Goal: Information Seeking & Learning: Learn about a topic

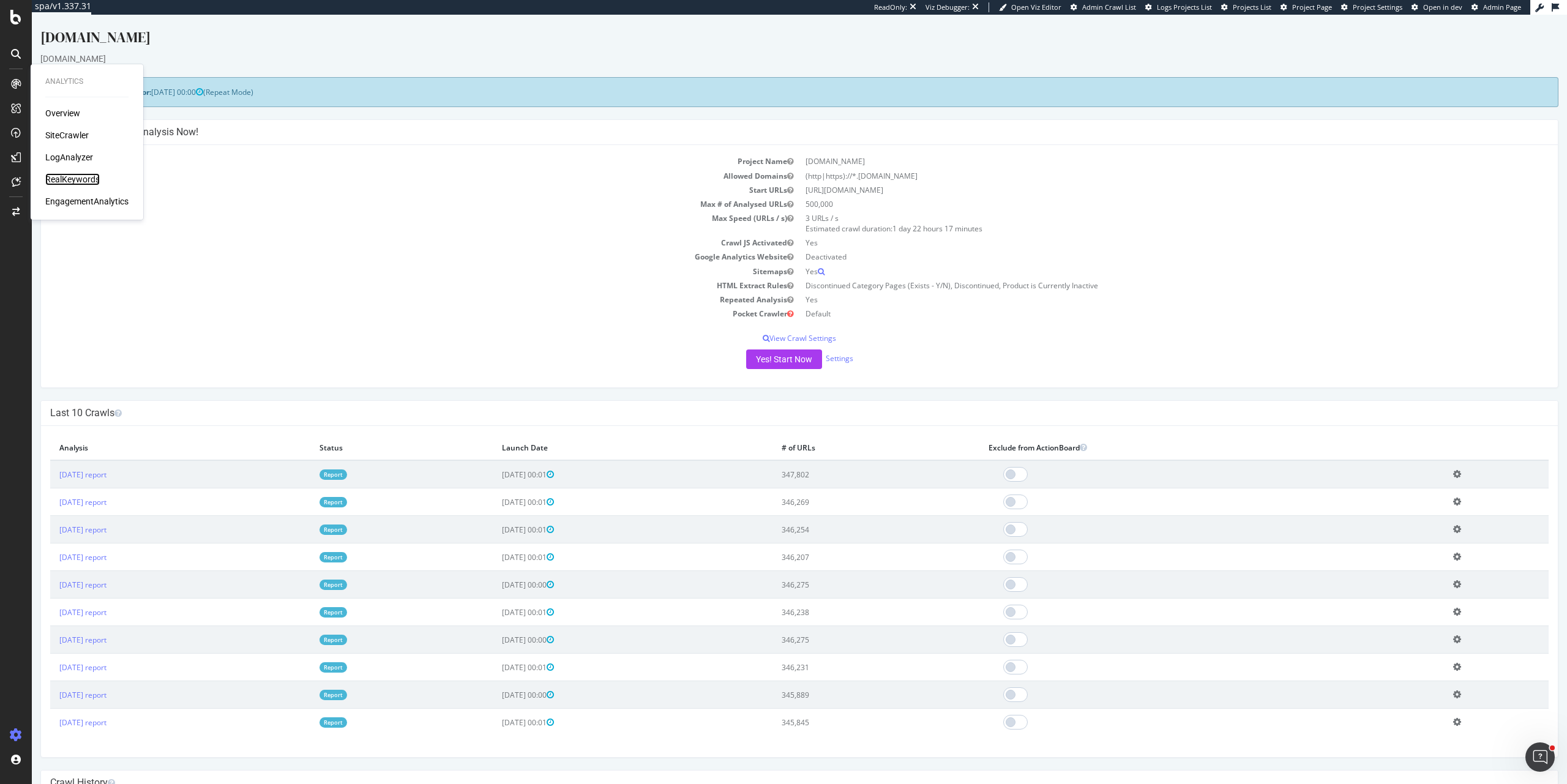
click at [85, 180] on div "RealKeywords" at bounding box center [72, 179] width 55 height 13
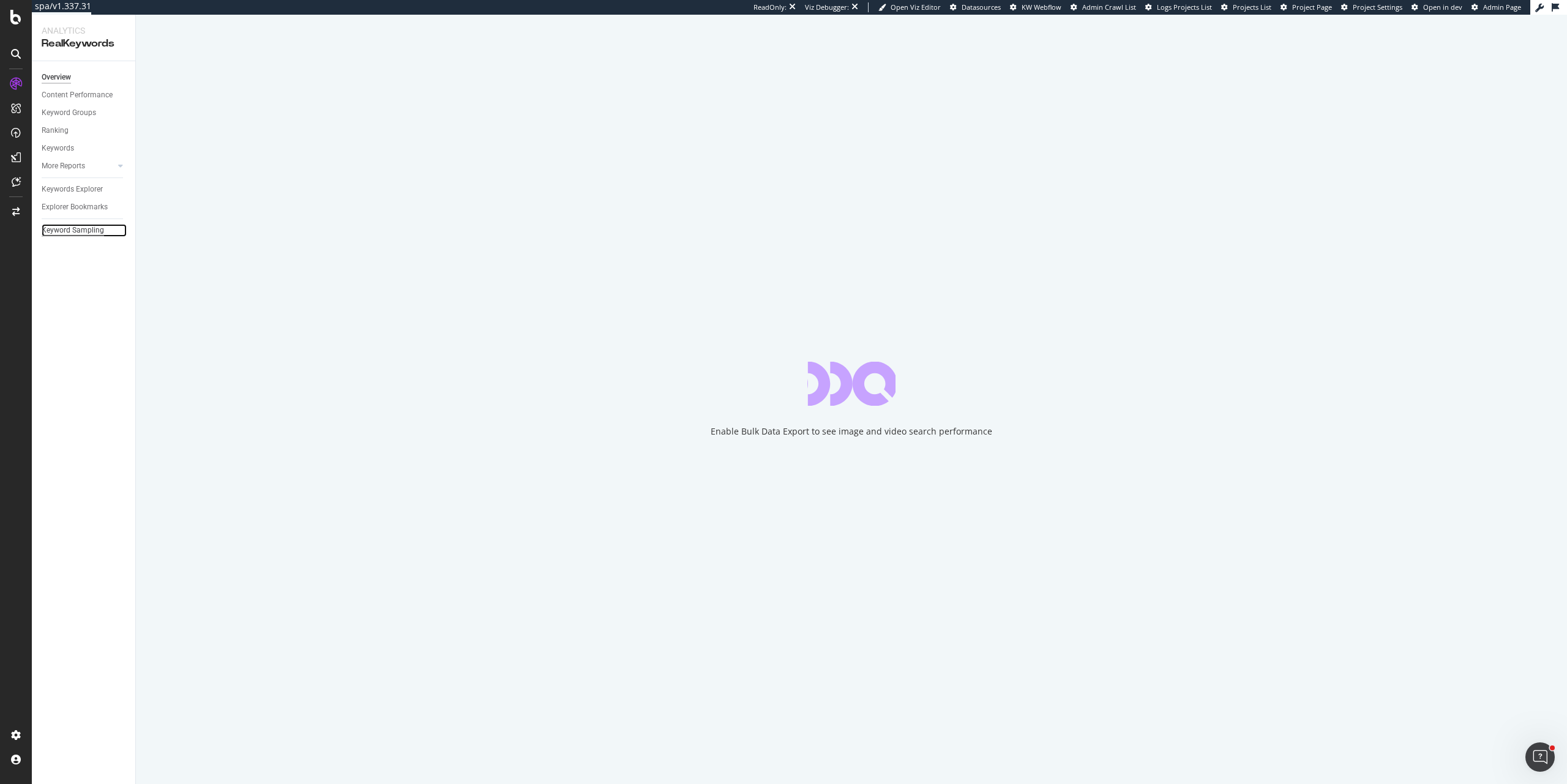
click at [90, 235] on div "Keyword Sampling" at bounding box center [72, 230] width 63 height 13
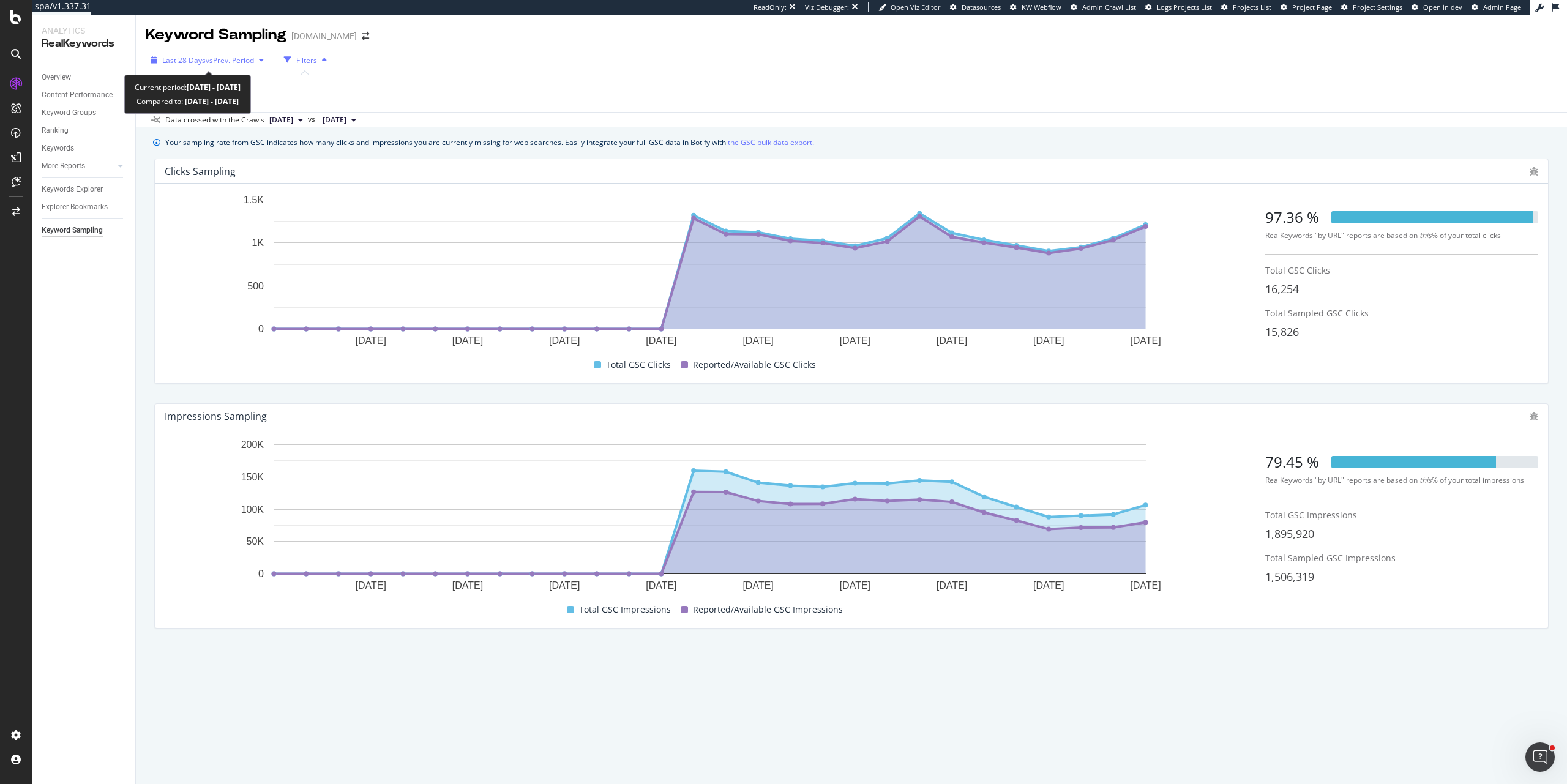
click at [240, 63] on span "vs Prev. Period" at bounding box center [230, 60] width 49 height 10
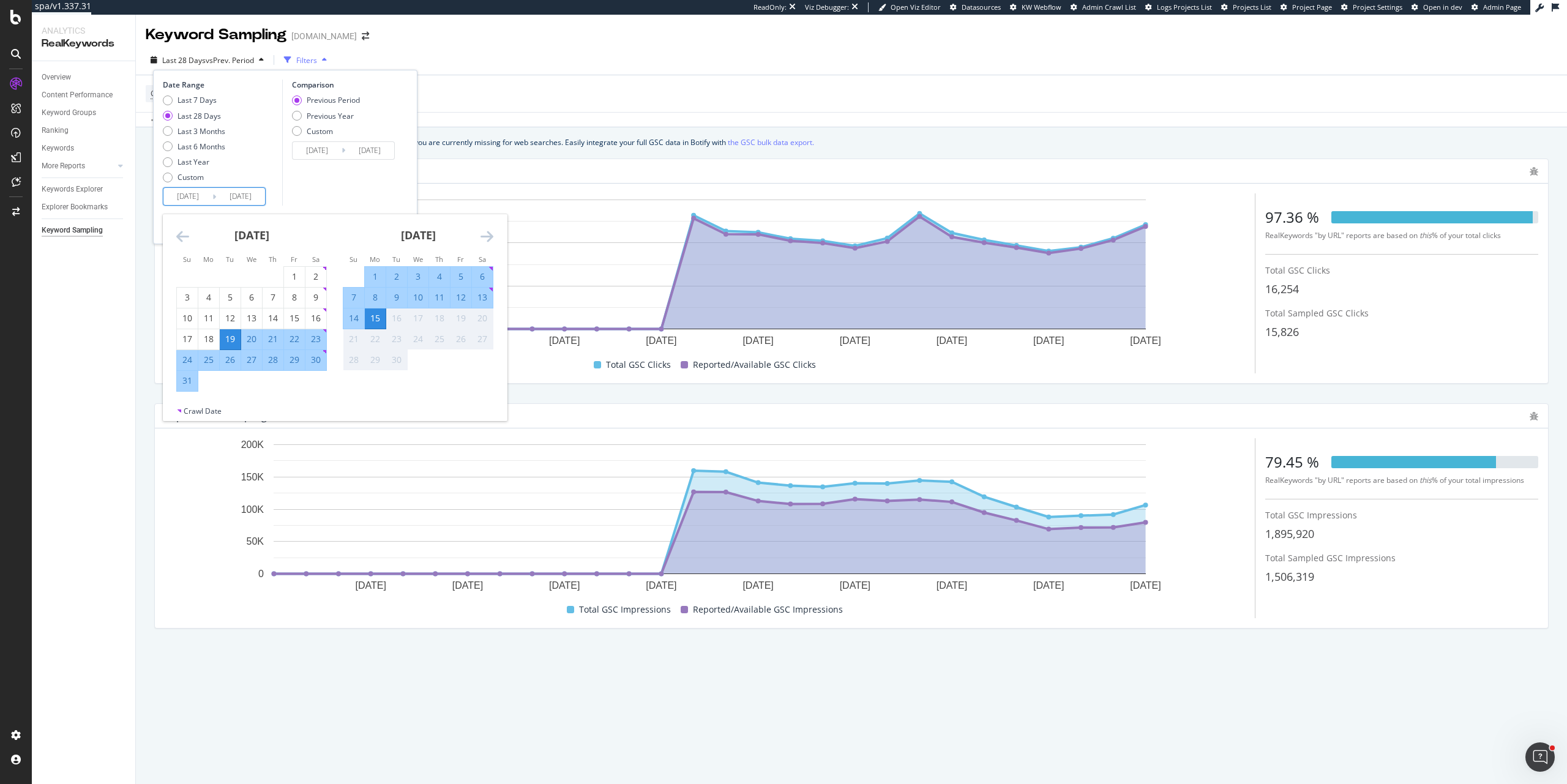
click at [196, 197] on input "[DATE]" at bounding box center [188, 196] width 49 height 17
click at [617, 351] on rect "A chart." at bounding box center [709, 274] width 1090 height 162
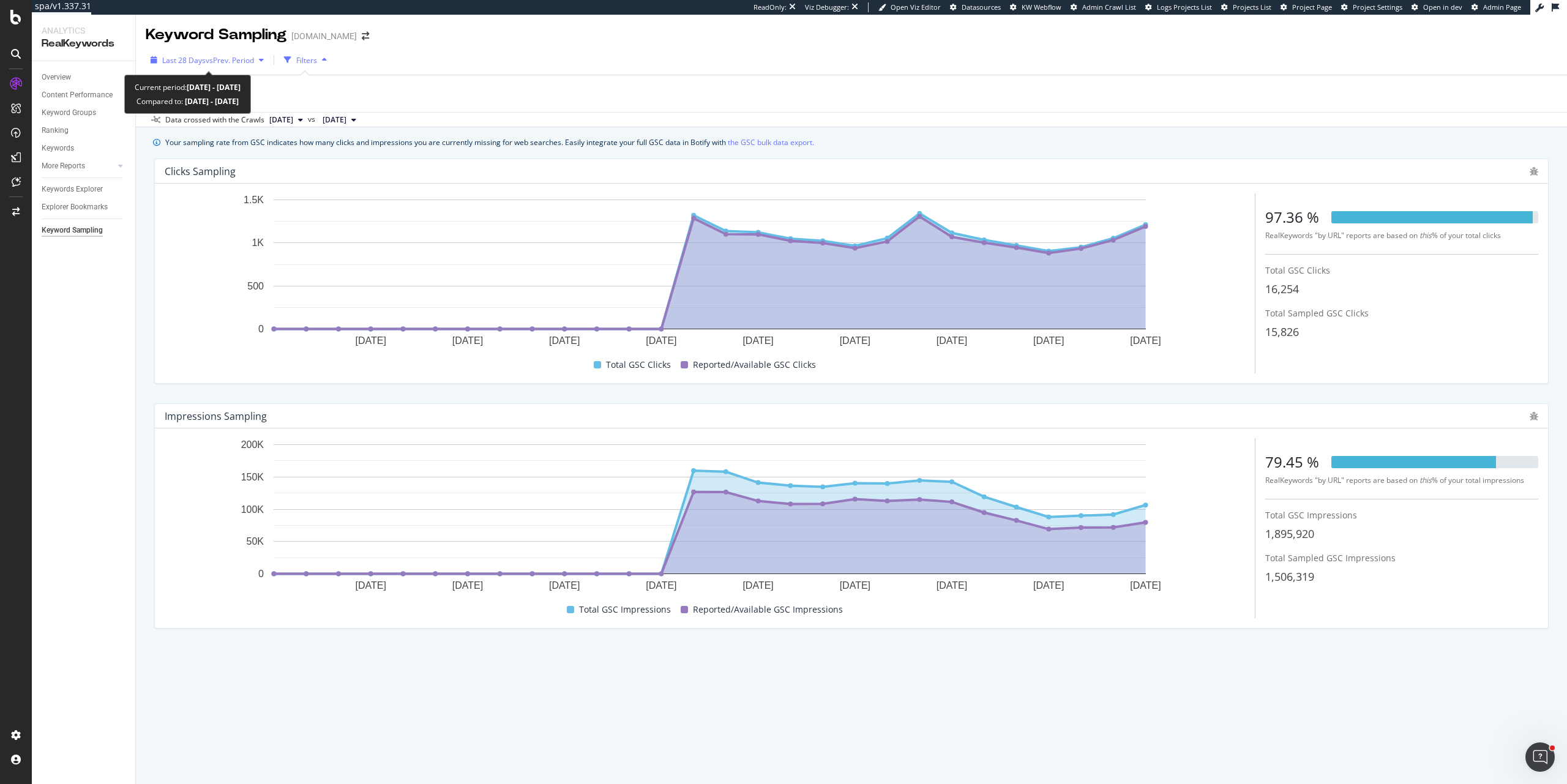
click at [204, 66] on div "Last 28 Days vs Prev. Period" at bounding box center [207, 60] width 123 height 18
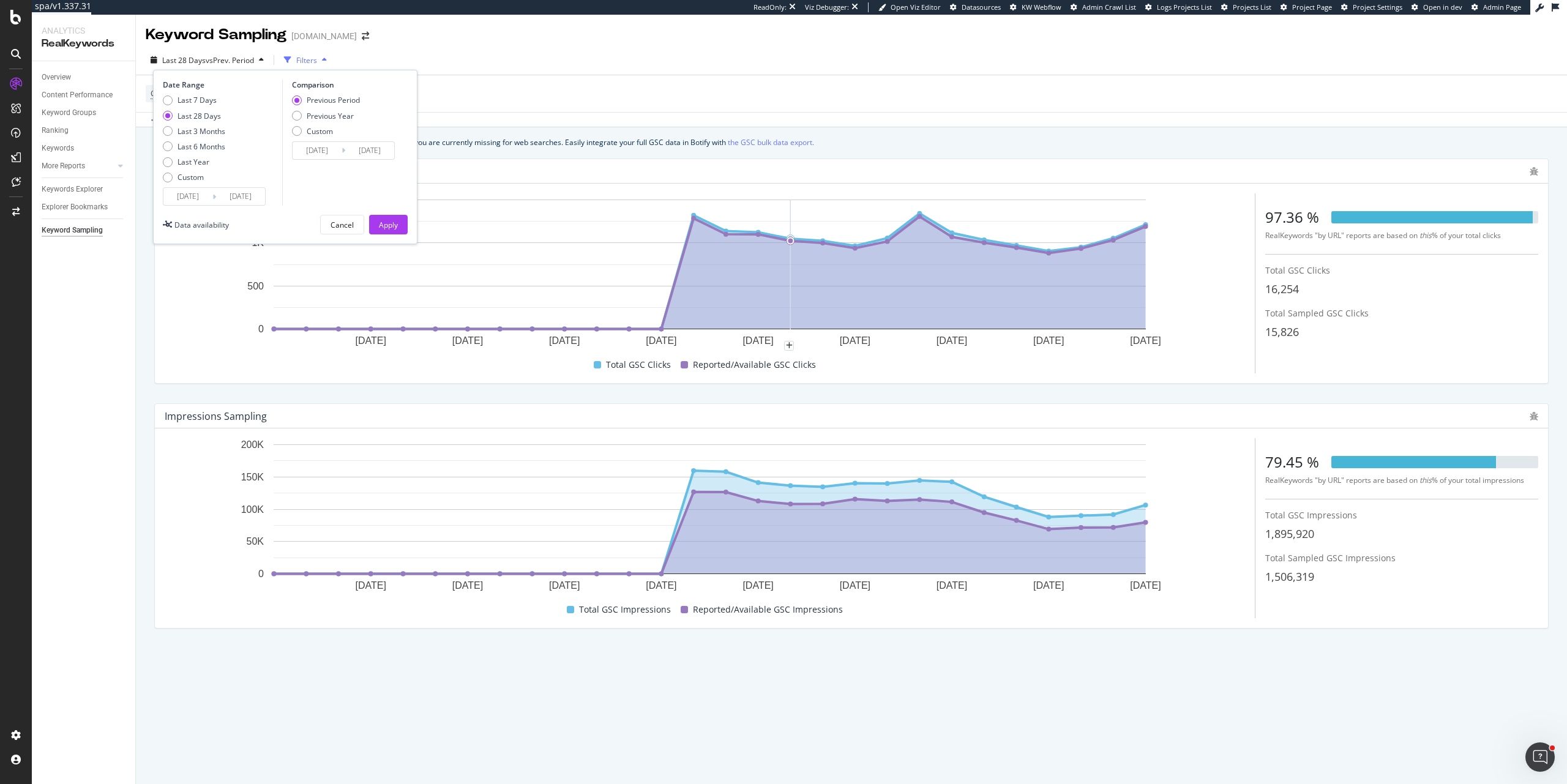
click at [783, 200] on rect "A chart." at bounding box center [709, 265] width 872 height 130
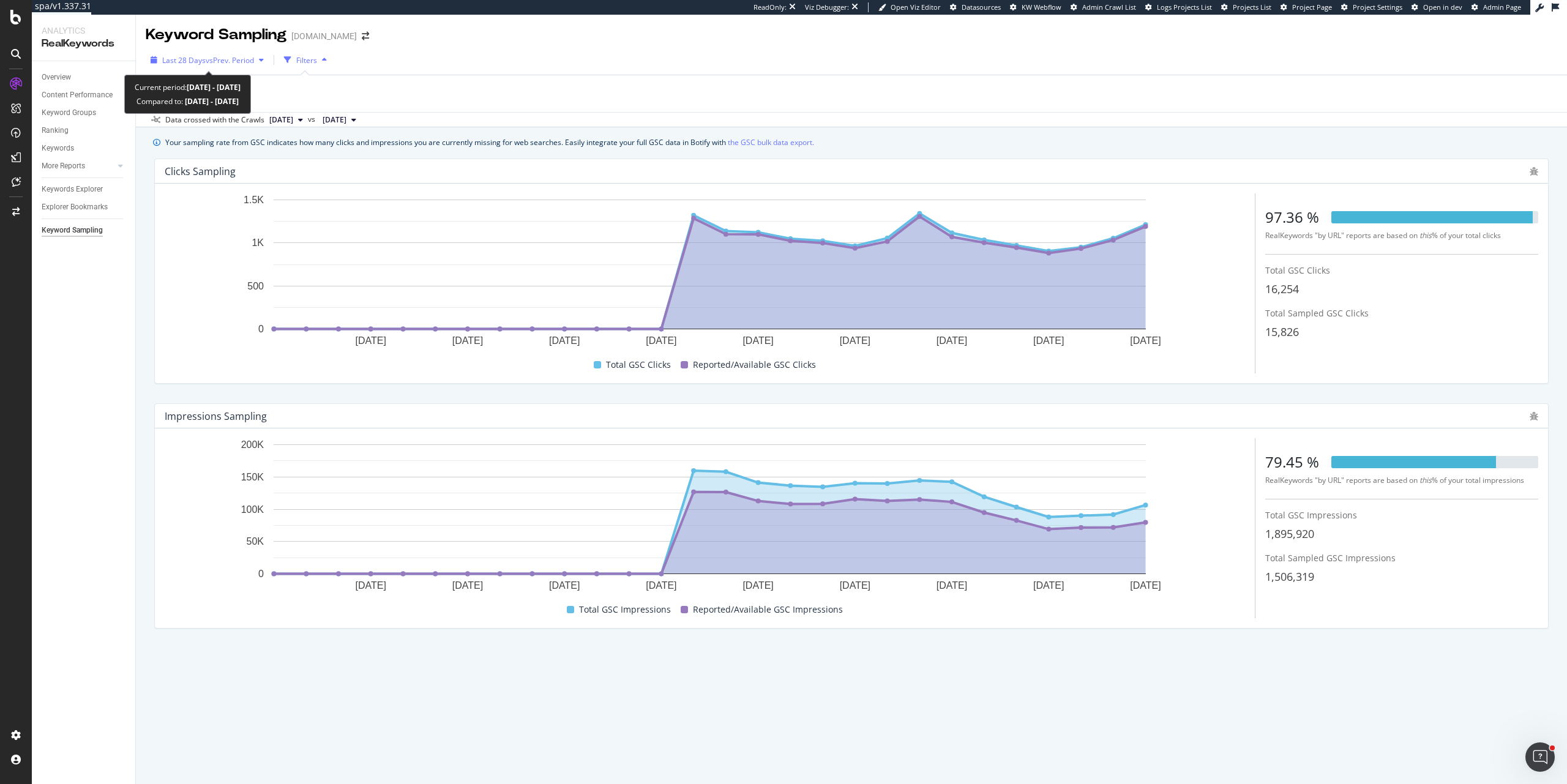
click at [205, 66] on div "Last 28 Days vs Prev. Period" at bounding box center [207, 60] width 123 height 18
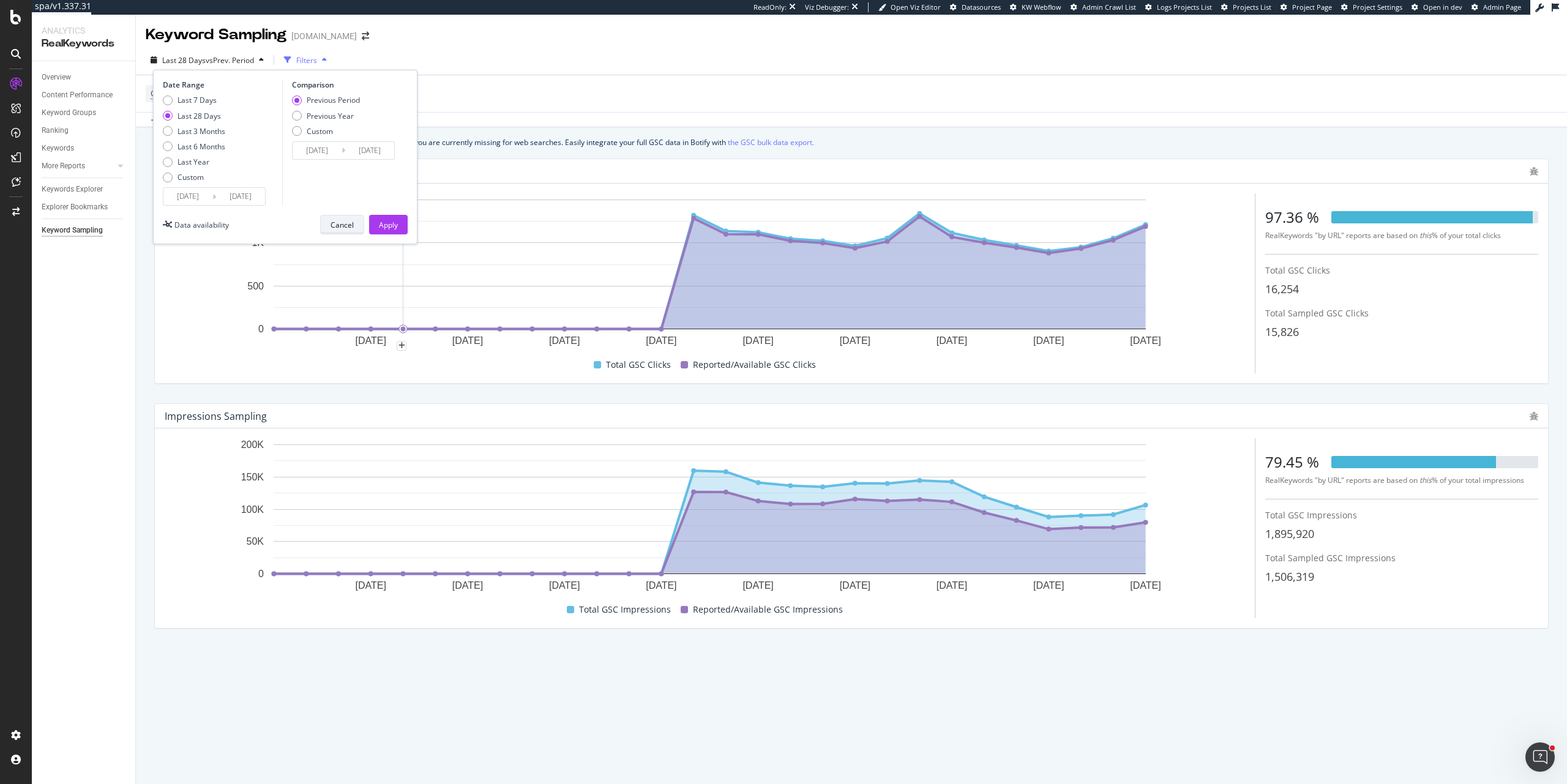
click at [352, 225] on div "Cancel" at bounding box center [342, 225] width 24 height 10
